Goal: Information Seeking & Learning: Learn about a topic

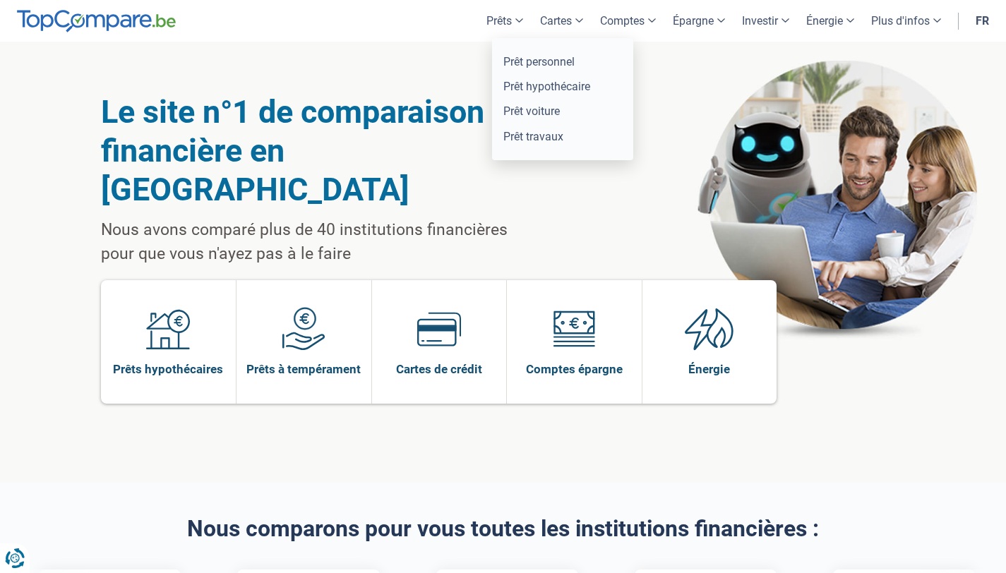
click at [513, 18] on link "Prêts" at bounding box center [505, 21] width 54 height 42
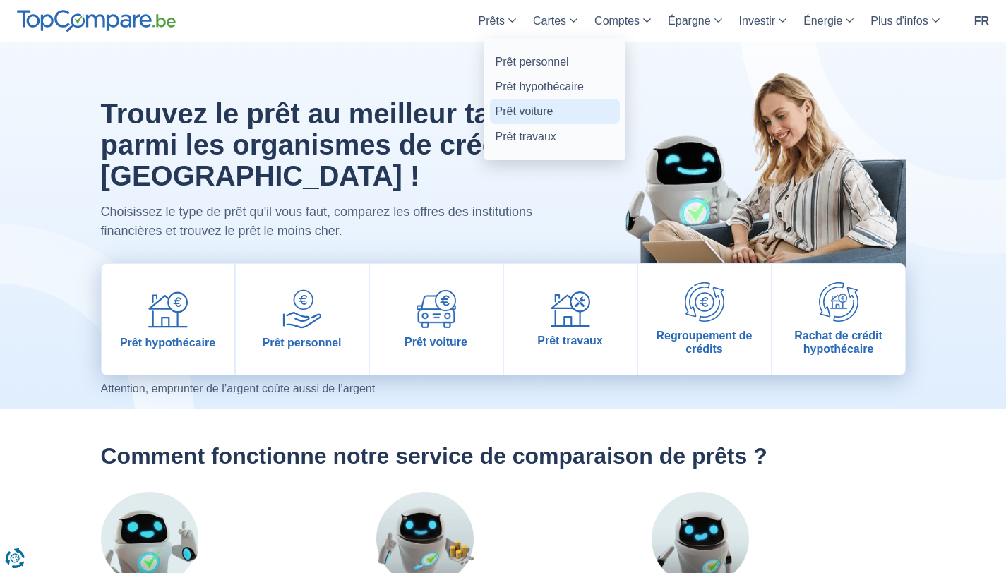
click at [524, 116] on link "Prêt voiture" at bounding box center [555, 111] width 130 height 25
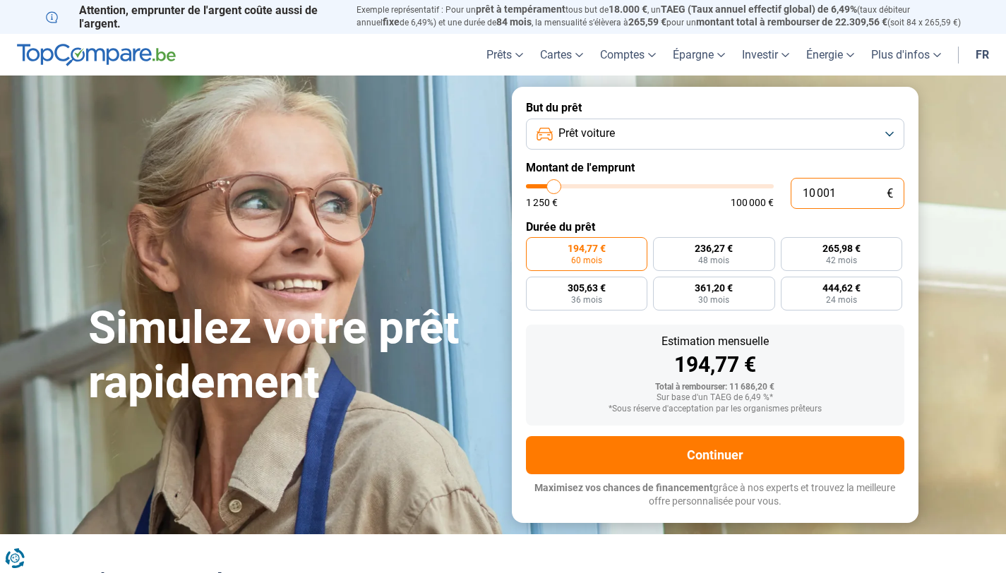
drag, startPoint x: 867, startPoint y: 193, endPoint x: 788, endPoint y: 192, distance: 78.4
click at [788, 192] on div "10 001 € 1 250 € 100 000 €" at bounding box center [715, 193] width 378 height 31
type input "0"
type input "1250"
type input "1 250"
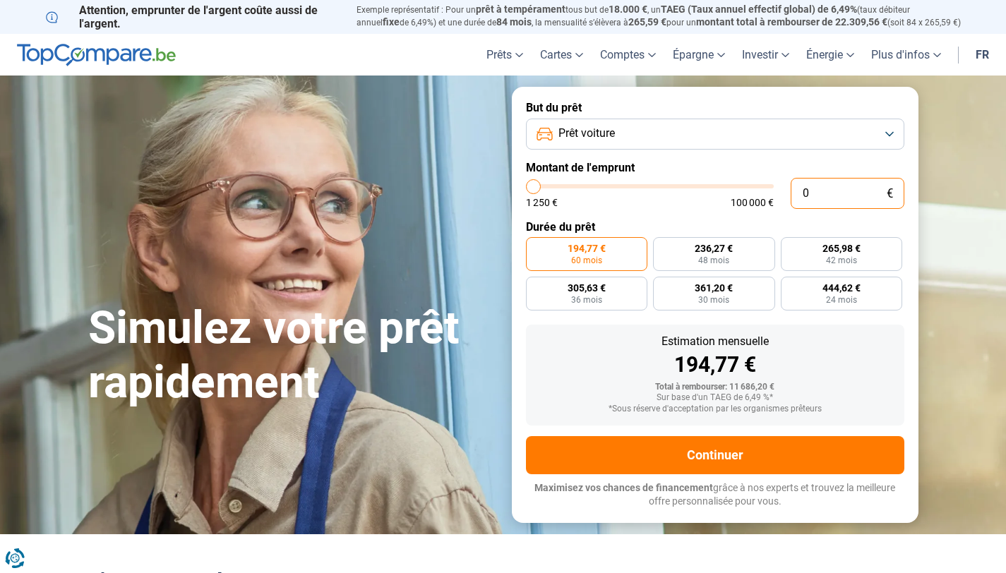
type input "1250"
radio input "true"
type input "12 504"
type input "12500"
type input "125 047"
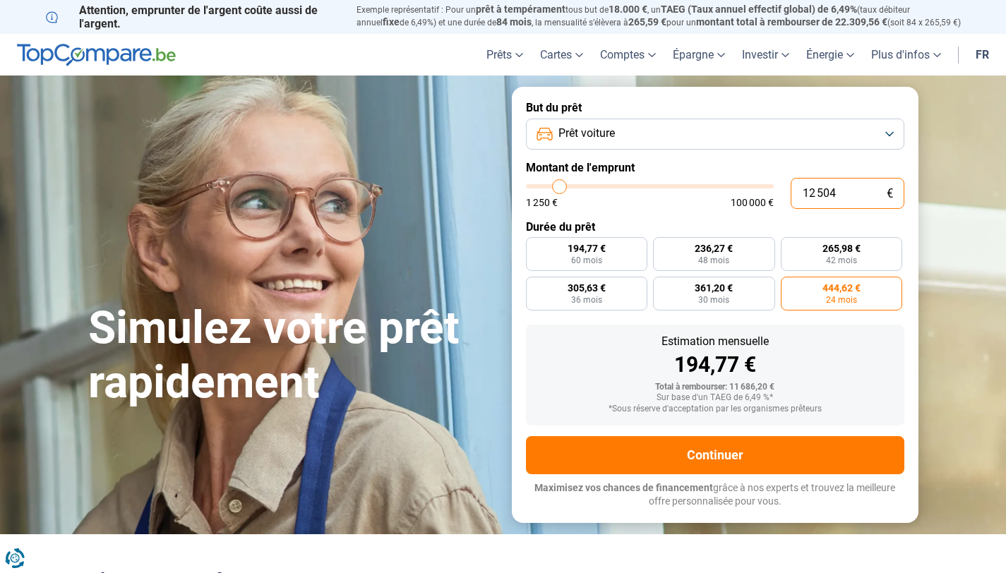
type input "100000"
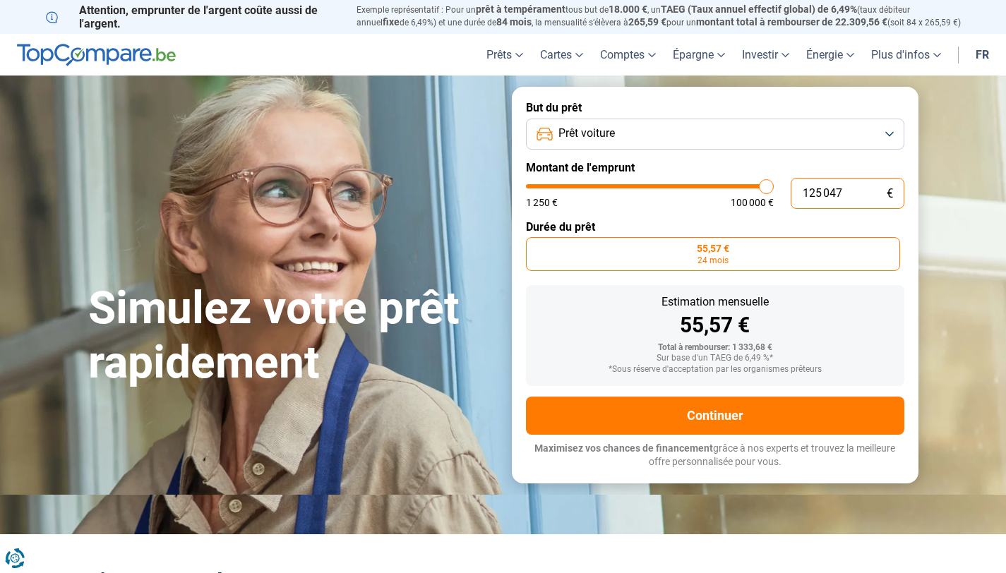
type input "12 504"
type input "12500"
type input "1 250"
type input "1250"
type input "125"
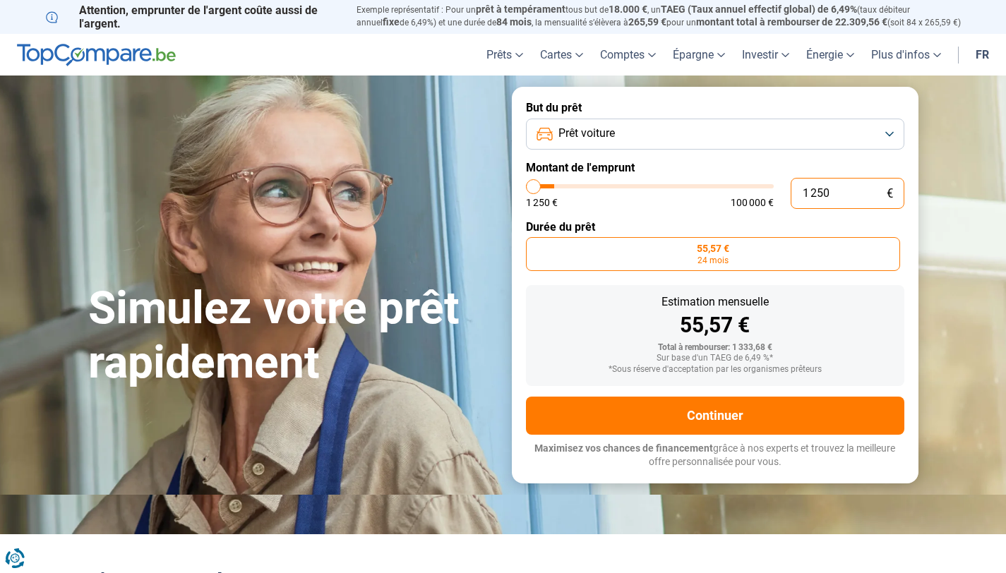
type input "1250"
type input "12"
type input "1250"
type input "1"
type input "1250"
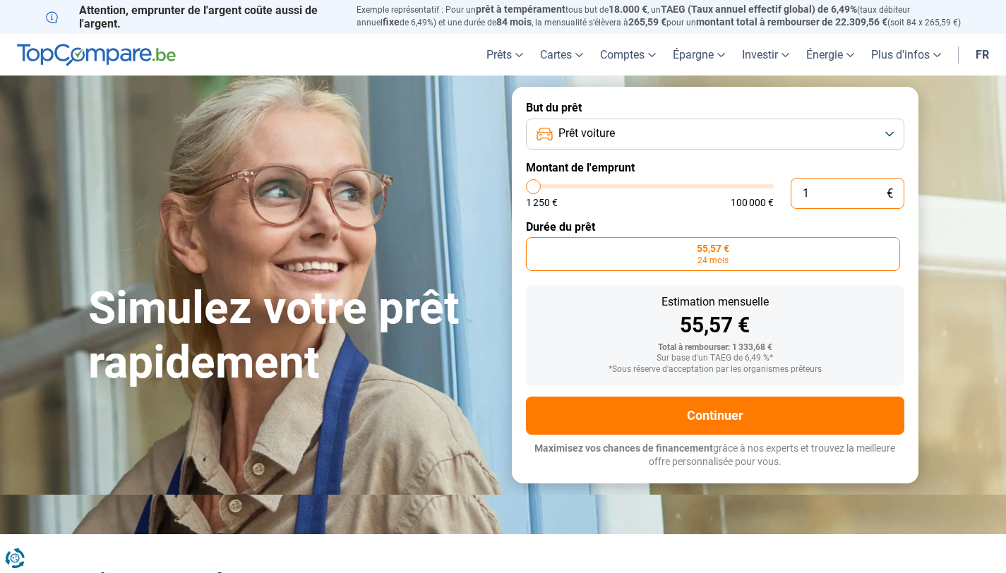
type input "0"
type input "1250"
type input "4"
type input "1250"
type input "47"
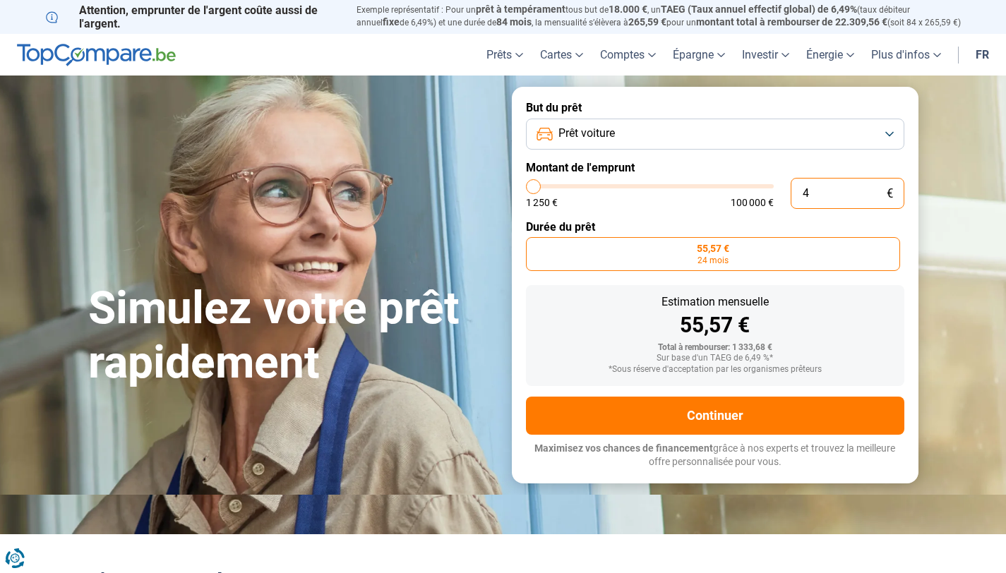
type input "1250"
type input "470"
type input "1250"
type input "4 700"
type input "4750"
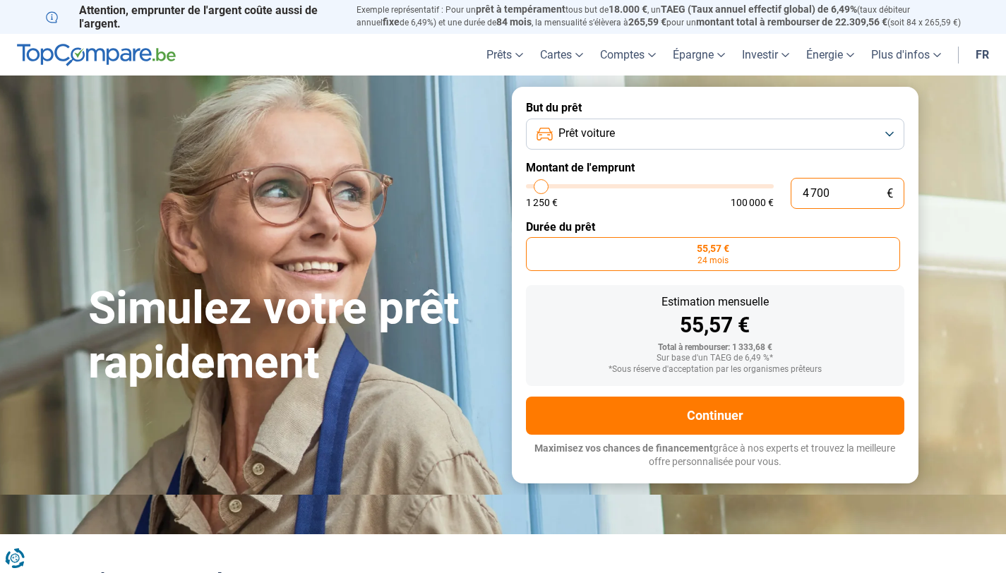
type input "47 000"
type input "47000"
type input "4 700"
type input "4750"
type input "470"
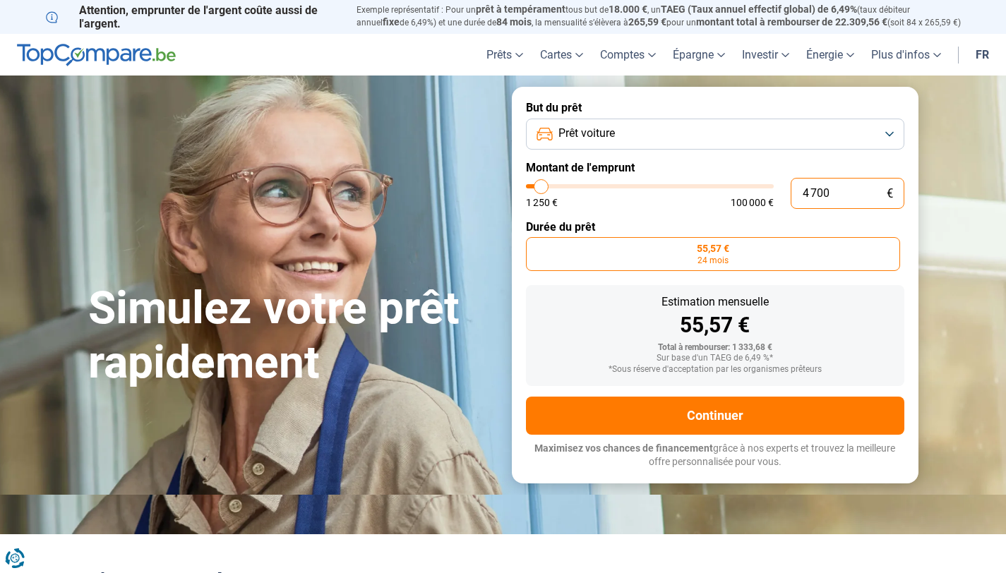
type input "1250"
type input "47"
type input "1250"
type input "4"
type input "1250"
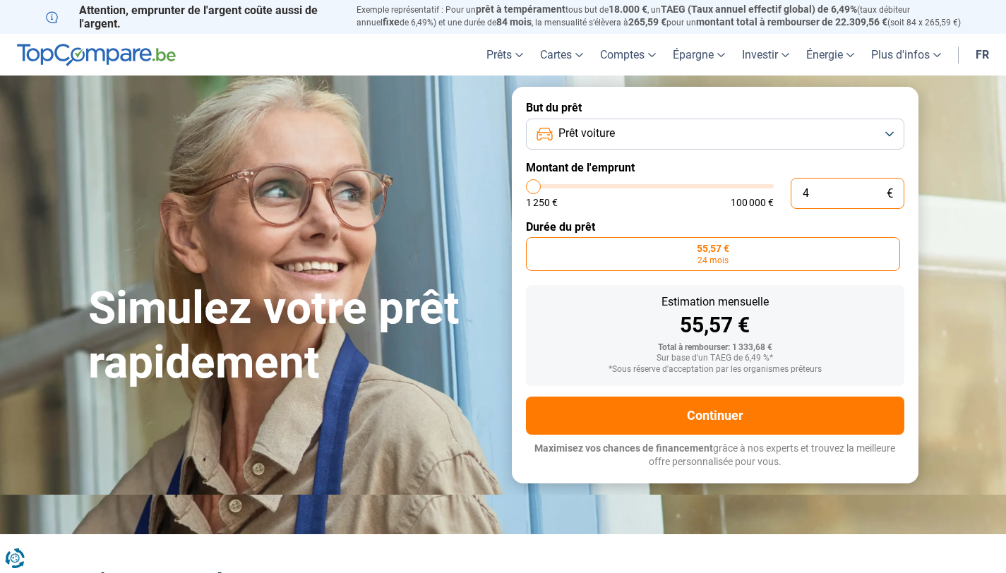
type input "48"
type input "1250"
type input "480"
type input "1250"
type input "4 800"
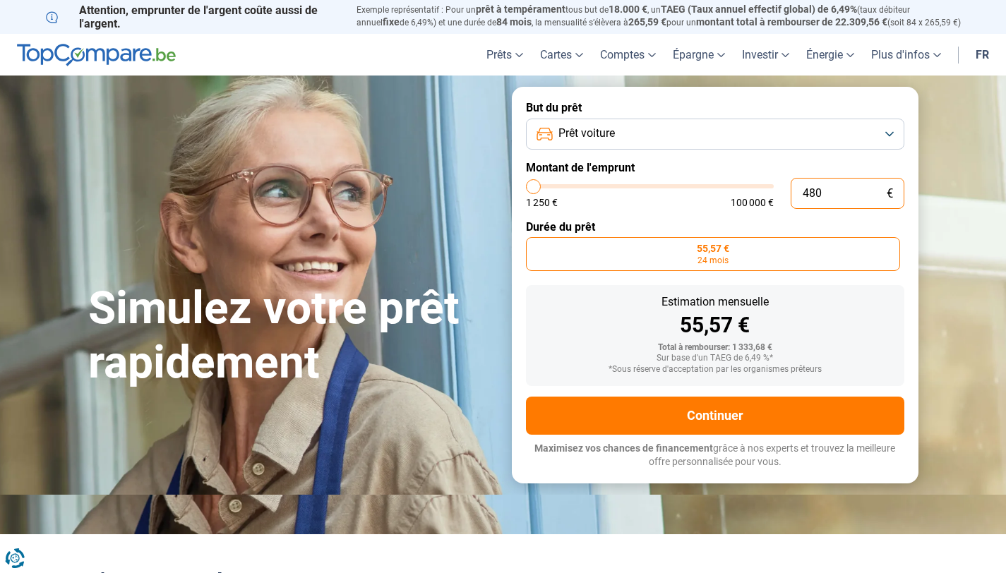
type input "4750"
type input "48 000"
type input "48000"
type input "480 000"
type input "100000"
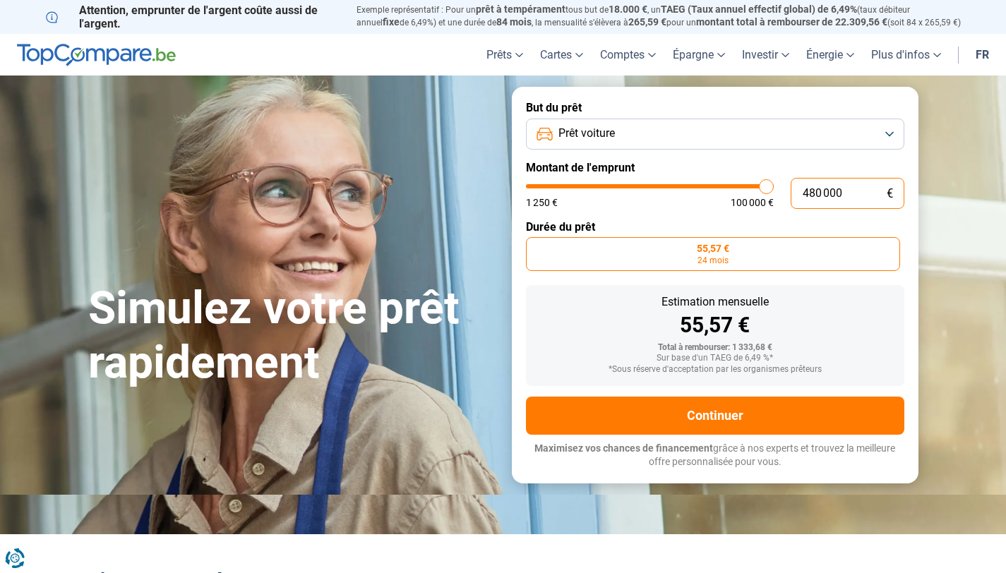
type input "48 000"
type input "48000"
radio input "false"
type input "48 000"
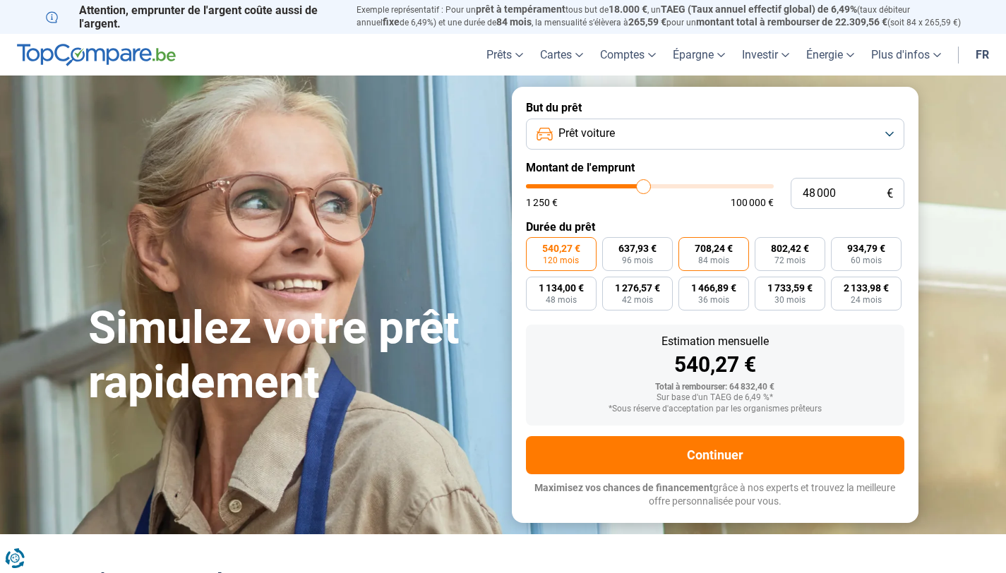
click at [709, 250] on span "708,24 €" at bounding box center [714, 249] width 38 height 10
click at [687, 246] on input "708,24 € 84 mois" at bounding box center [682, 241] width 9 height 9
radio input "true"
